Goal: Task Accomplishment & Management: Use online tool/utility

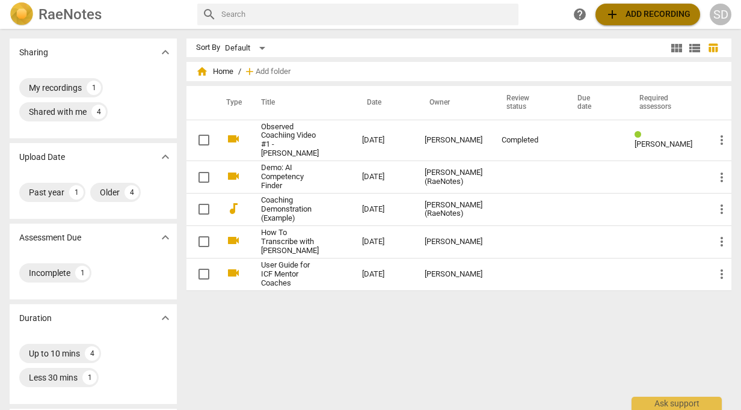
click at [660, 8] on span "add Add recording" at bounding box center [647, 14] width 85 height 14
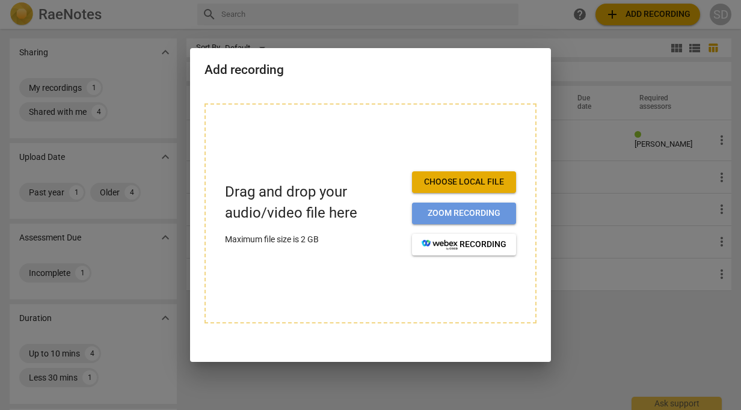
click at [463, 211] on span "Zoom recording" at bounding box center [464, 214] width 85 height 12
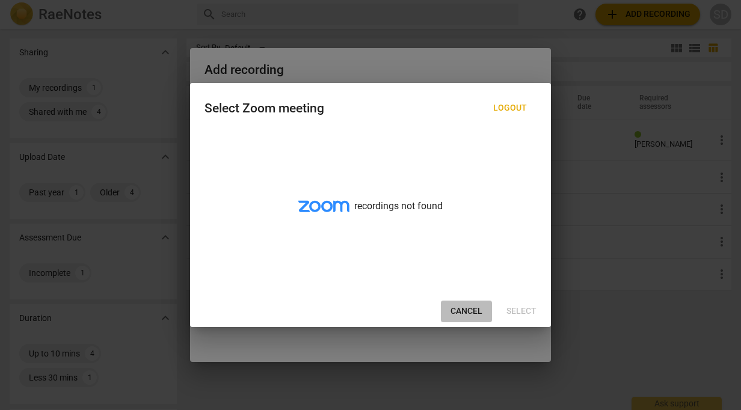
click at [467, 310] on span "Cancel" at bounding box center [467, 312] width 32 height 12
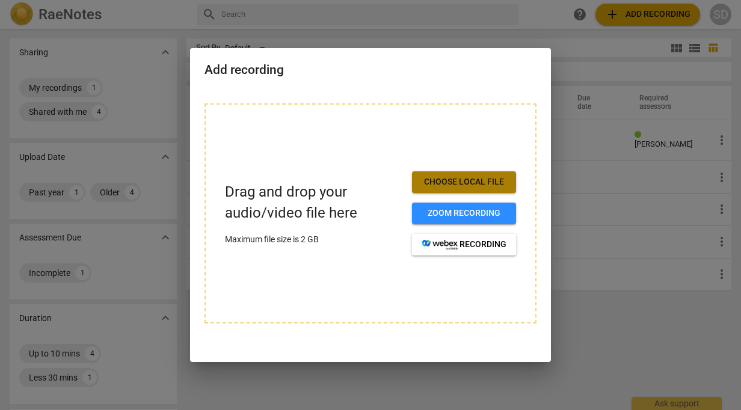
click at [475, 188] on span "Choose local file" at bounding box center [464, 182] width 85 height 12
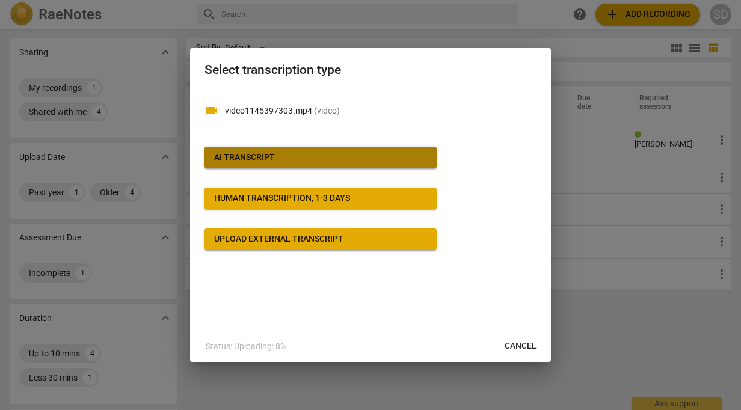
click at [335, 154] on span "AI Transcript" at bounding box center [320, 158] width 213 height 12
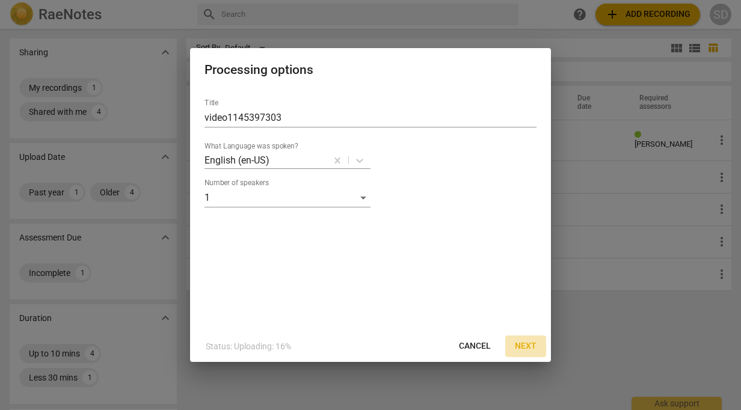
click at [538, 349] on button "Next" at bounding box center [525, 347] width 41 height 22
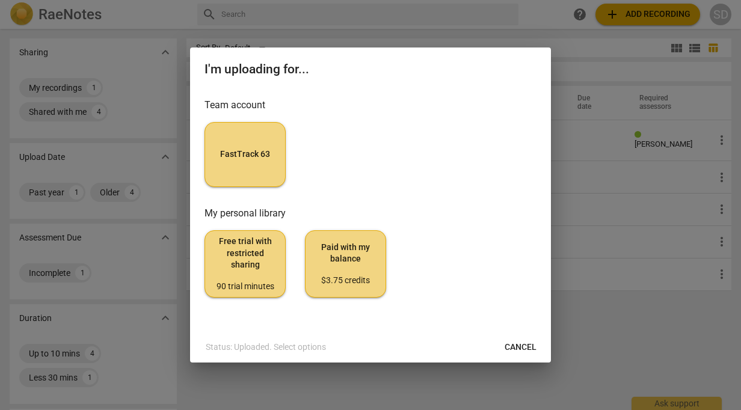
click at [256, 167] on button "FastTrack 63" at bounding box center [245, 154] width 81 height 65
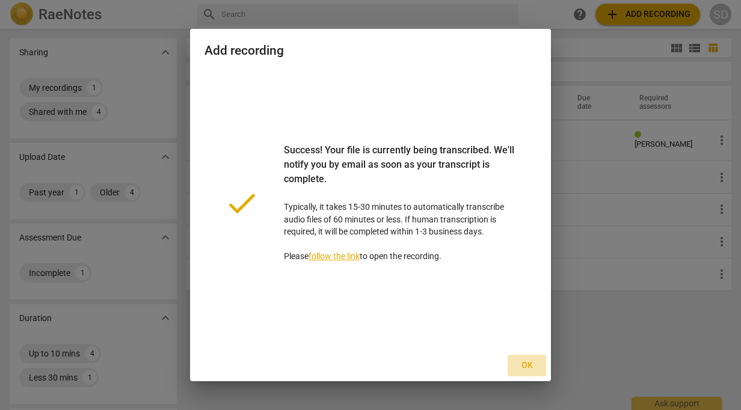
click at [532, 366] on span "Ok" at bounding box center [526, 366] width 19 height 12
